Goal: Information Seeking & Learning: Learn about a topic

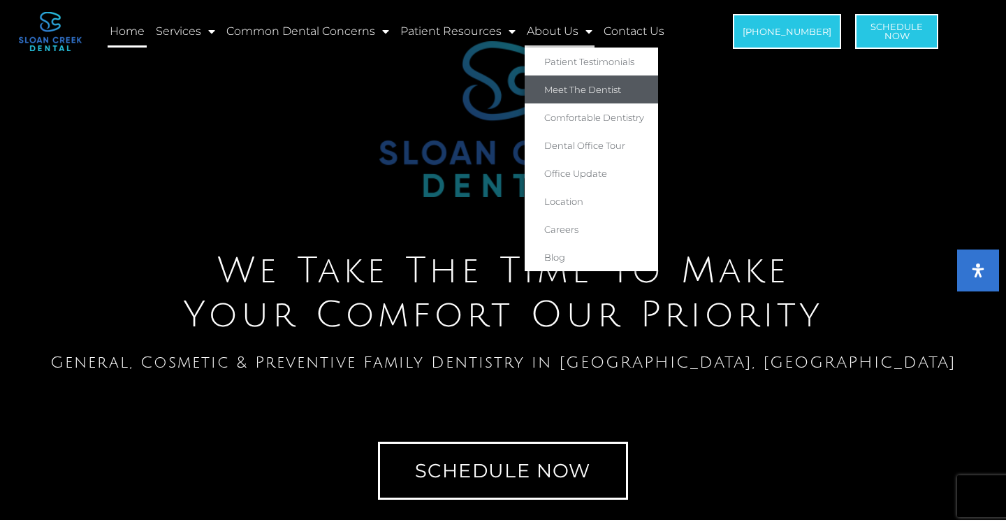
click at [566, 94] on link "Meet The Dentist" at bounding box center [591, 89] width 133 height 28
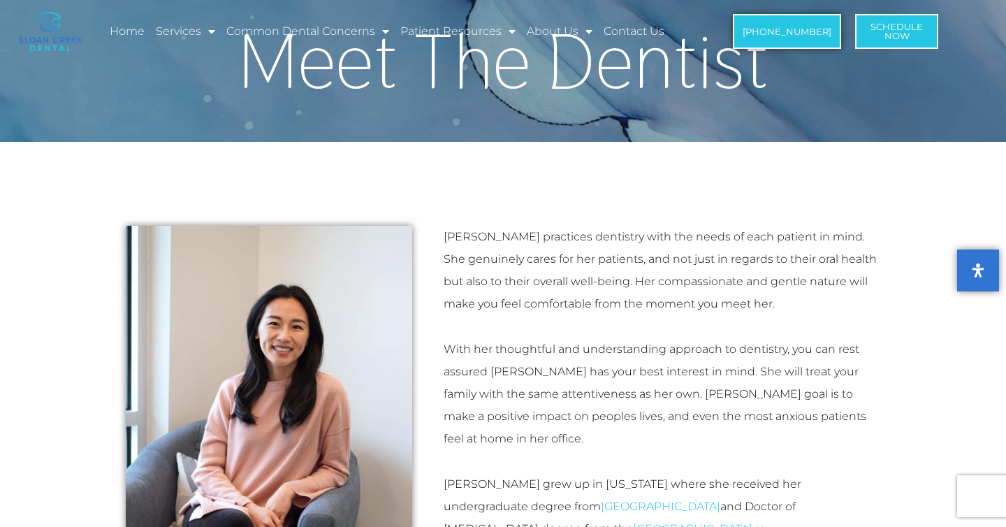
scroll to position [52, 0]
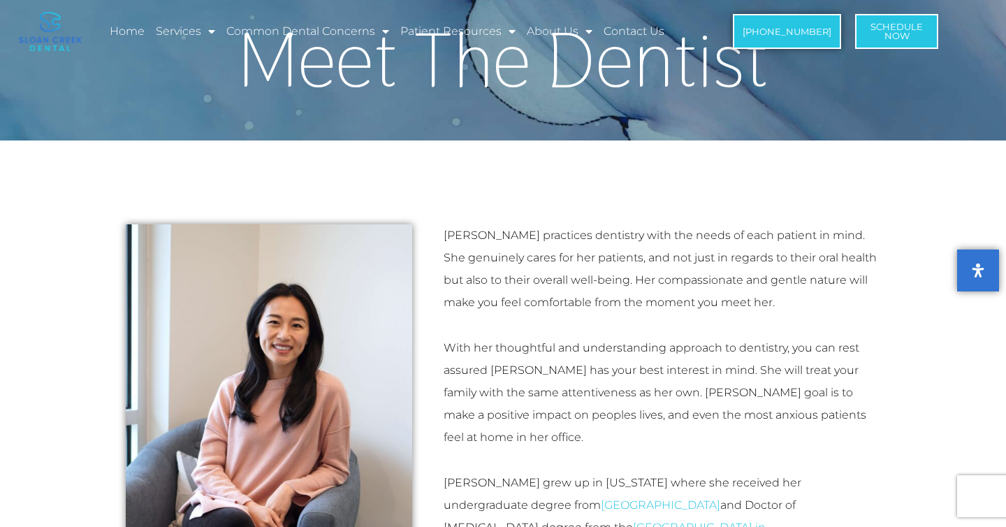
drag, startPoint x: 460, startPoint y: 235, endPoint x: 514, endPoint y: 236, distance: 53.8
click at [514, 237] on p "Dr. Tina Feng practices dentistry with the needs of each patient in mind. She g…" at bounding box center [662, 268] width 437 height 89
drag, startPoint x: 518, startPoint y: 237, endPoint x: 461, endPoint y: 234, distance: 56.7
click at [461, 234] on p "Dr. Tina Feng practices dentistry with the needs of each patient in mind. She g…" at bounding box center [662, 268] width 437 height 89
copy p "Tina Feng"
